Goal: Navigation & Orientation: Go to known website

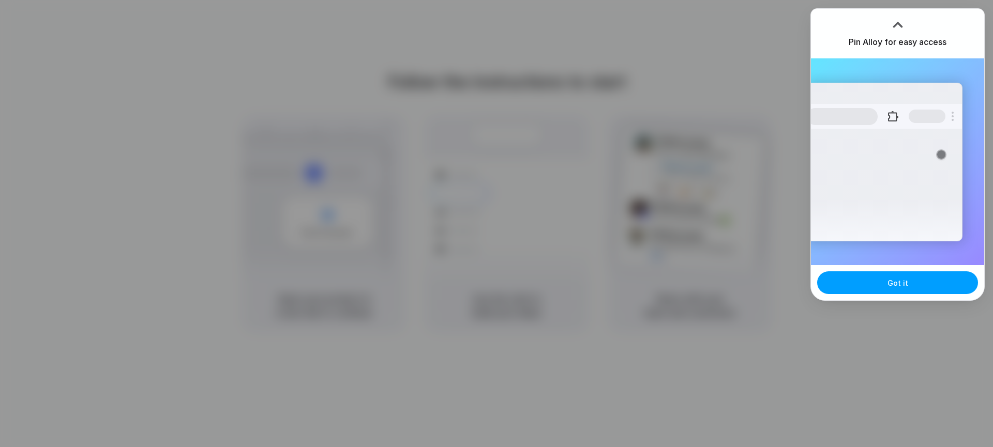
click at [909, 279] on button "Got it" at bounding box center [897, 282] width 161 height 23
